Goal: Find specific page/section: Find specific page/section

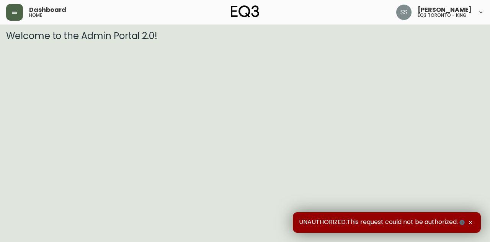
click at [17, 14] on icon "button" at bounding box center [14, 12] width 6 height 6
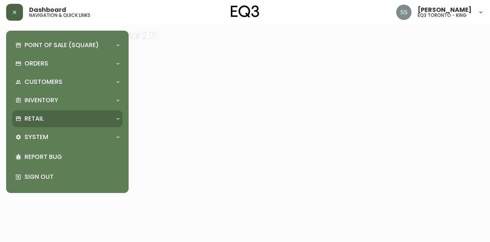
click at [48, 124] on div "Retail" at bounding box center [67, 118] width 110 height 17
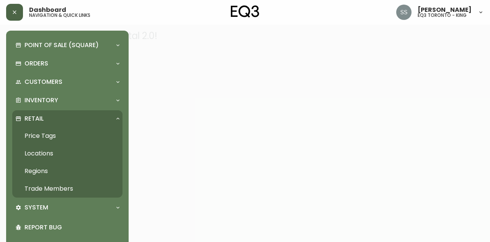
click at [42, 191] on link "Trade Members" at bounding box center [67, 189] width 110 height 18
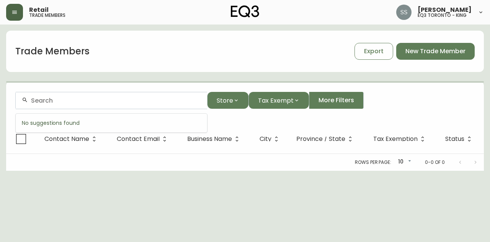
click at [163, 102] on input "text" at bounding box center [116, 100] width 170 height 7
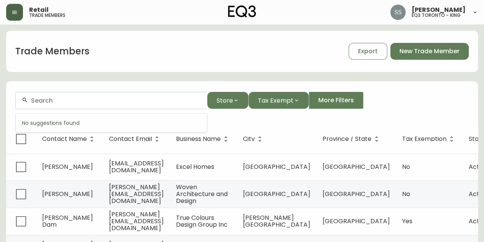
paste input "[PERSON_NAME][EMAIL_ADDRESS][DOMAIN_NAME]"
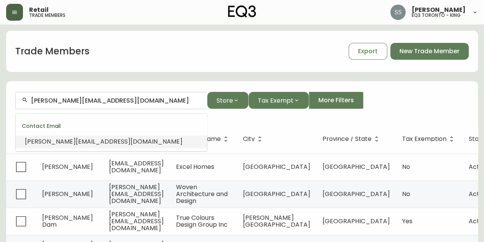
click at [119, 144] on span "[PERSON_NAME][EMAIL_ADDRESS][DOMAIN_NAME]" at bounding box center [104, 141] width 158 height 9
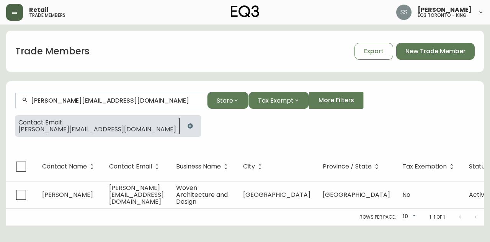
type input "[PERSON_NAME][EMAIL_ADDRESS][DOMAIN_NAME]"
